Goal: Task Accomplishment & Management: Use online tool/utility

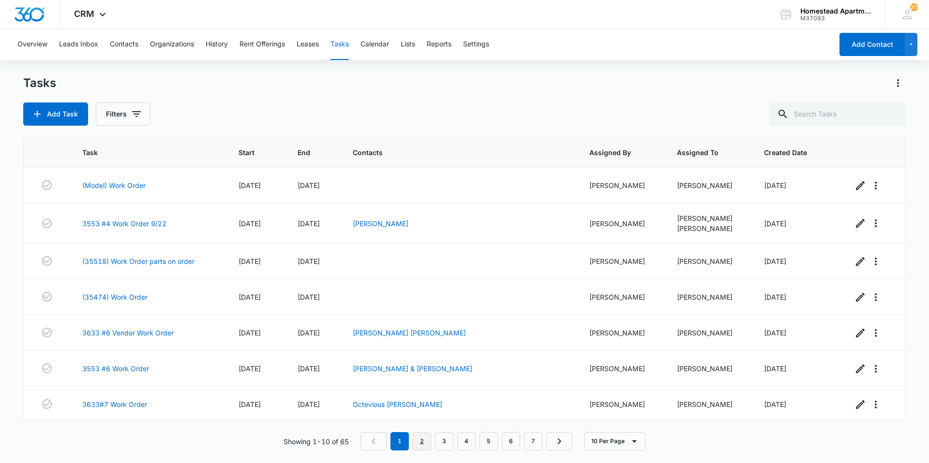
click at [428, 444] on link "2" at bounding box center [422, 441] width 18 height 18
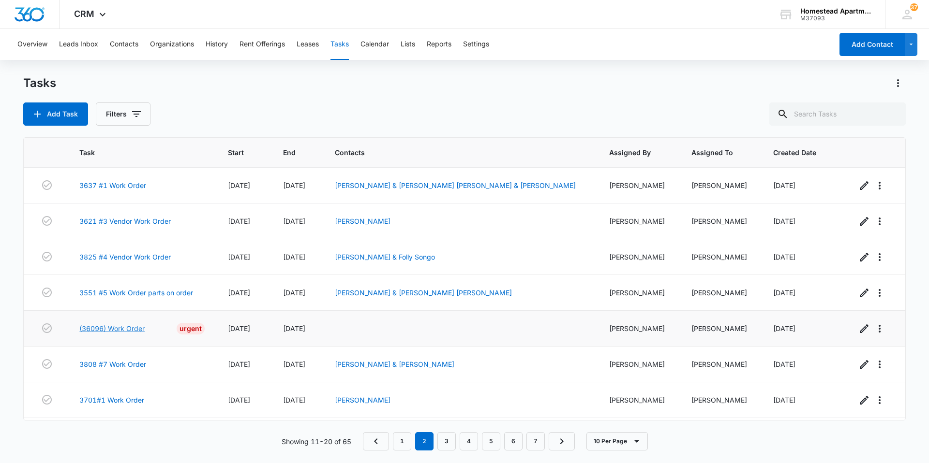
click at [113, 325] on link "(36096) Work Order" at bounding box center [111, 329] width 65 height 10
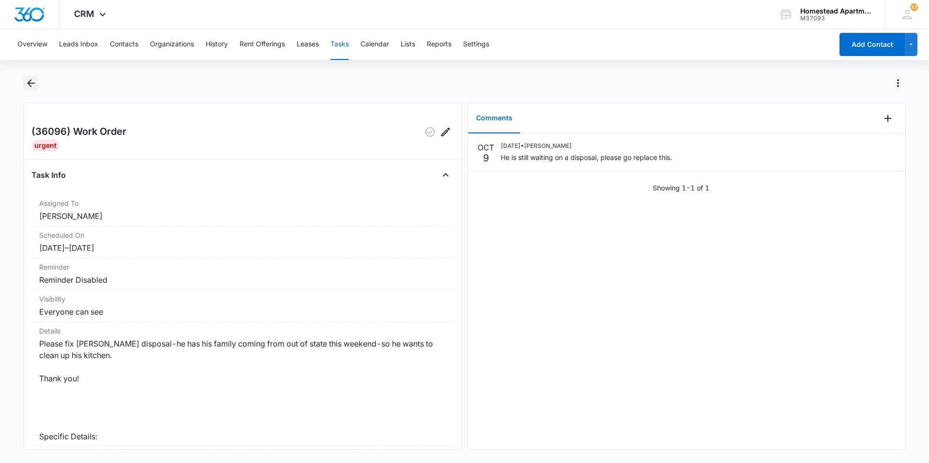
click at [29, 78] on icon "Back" at bounding box center [31, 83] width 12 height 12
